Goal: Check status

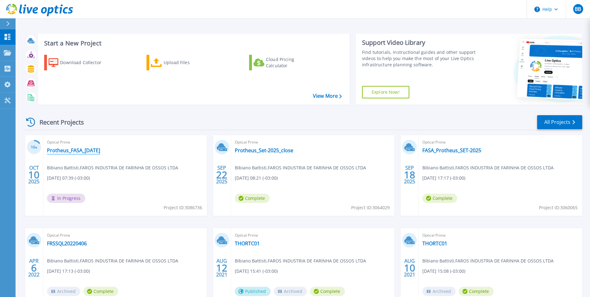
click at [89, 148] on link "Protheus_FASA_[DATE]" at bounding box center [73, 150] width 53 height 6
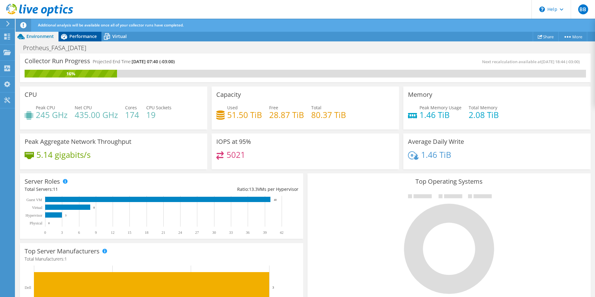
click at [80, 37] on span "Performance" at bounding box center [82, 36] width 27 height 6
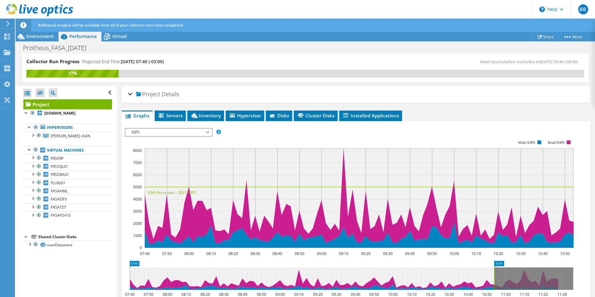
click at [203, 132] on span "IOPS" at bounding box center [168, 131] width 80 height 7
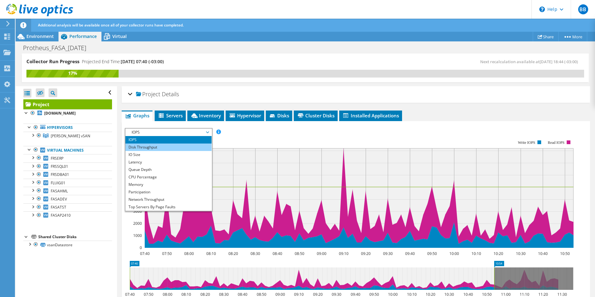
click at [142, 146] on li "Disk Throughput" at bounding box center [168, 146] width 86 height 7
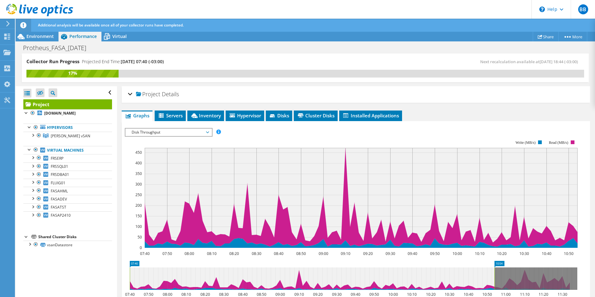
click at [202, 130] on span "Disk Throughput" at bounding box center [168, 131] width 80 height 7
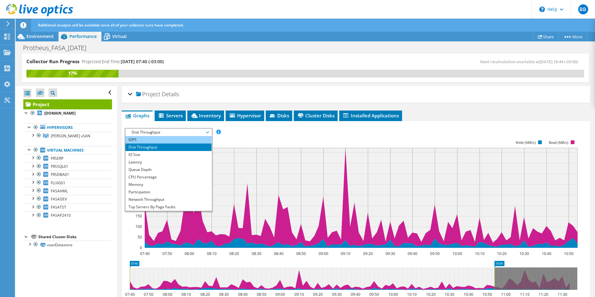
click at [137, 140] on li "IOPS" at bounding box center [168, 139] width 86 height 7
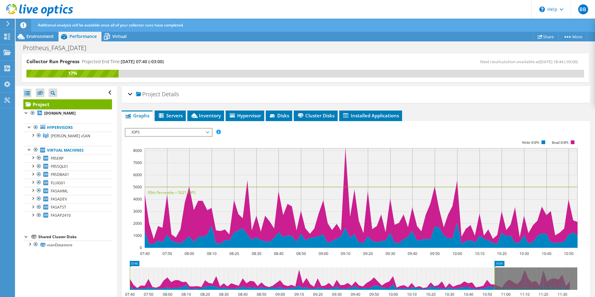
click at [262, 139] on div at bounding box center [356, 234] width 462 height 212
